Goal: Task Accomplishment & Management: Manage account settings

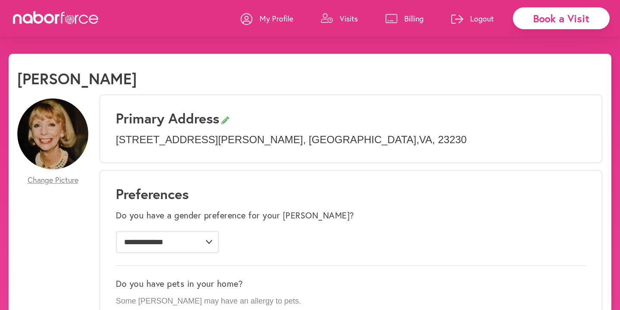
click at [352, 25] on link "Visits" at bounding box center [339, 19] width 37 height 26
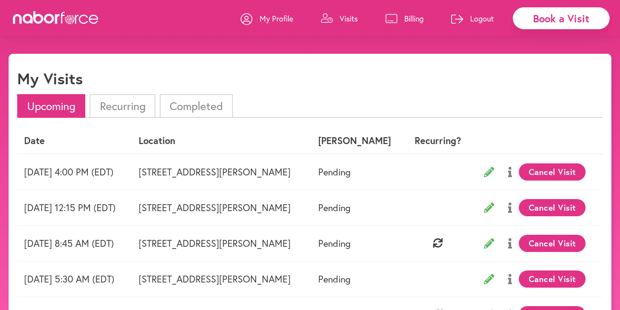
click at [410, 23] on p "Billing" at bounding box center [413, 18] width 19 height 10
